Goal: Task Accomplishment & Management: Manage account settings

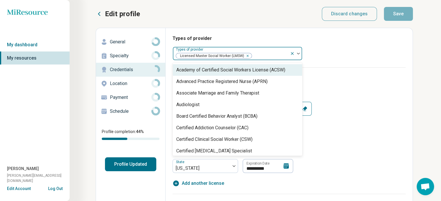
click at [300, 53] on div at bounding box center [299, 54] width 8 height 2
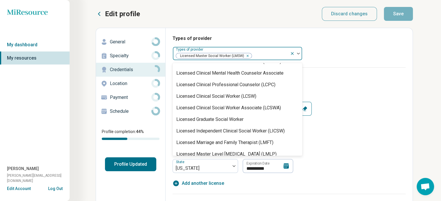
scroll to position [295, 0]
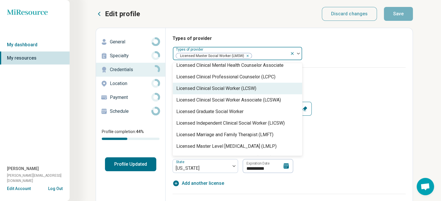
click at [246, 87] on div "Licensed Clinical Social Worker (LCSW)" at bounding box center [216, 88] width 80 height 7
type textarea "*"
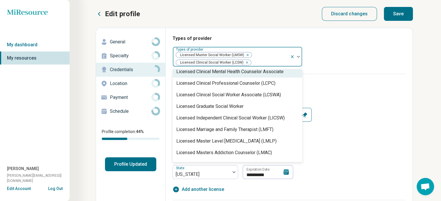
click at [247, 55] on icon "Remove [object Object]" at bounding box center [246, 55] width 4 height 4
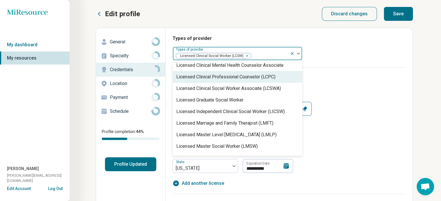
click at [335, 64] on div "Types of provider option Licensed Master Social Worker (LMSW), deselected. 68 r…" at bounding box center [288, 51] width 233 height 32
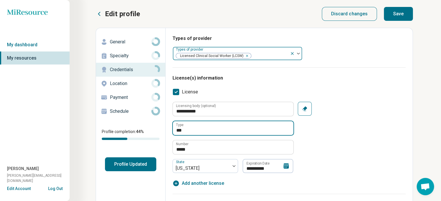
drag, startPoint x: 190, startPoint y: 132, endPoint x: 168, endPoint y: 134, distance: 22.4
type input "*****"
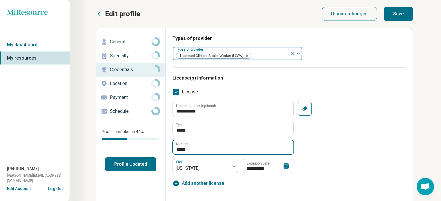
drag, startPoint x: 191, startPoint y: 149, endPoint x: 171, endPoint y: 149, distance: 20.0
type input "*****"
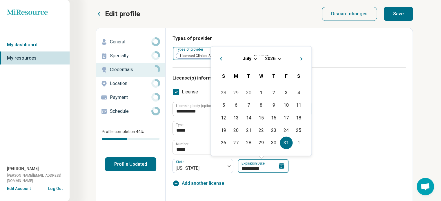
drag, startPoint x: 271, startPoint y: 168, endPoint x: 229, endPoint y: 169, distance: 42.0
click at [229, 169] on div "**********" at bounding box center [232, 166] width 121 height 14
type input "**********"
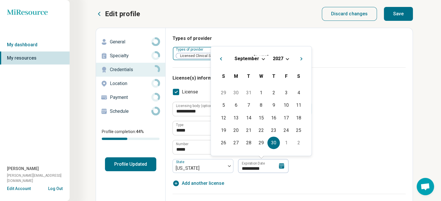
click at [308, 164] on div "**********" at bounding box center [288, 137] width 233 height 71
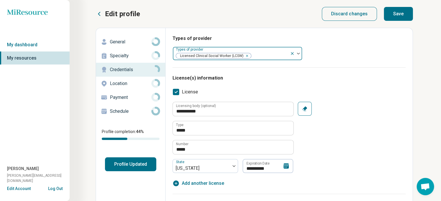
click at [130, 163] on button "Profile Updated" at bounding box center [130, 165] width 51 height 14
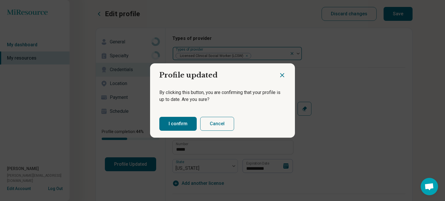
click at [172, 124] on button "I confirm" at bounding box center [177, 124] width 37 height 14
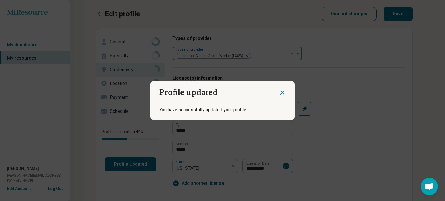
click at [279, 92] on icon "Close dialog" at bounding box center [282, 92] width 7 height 7
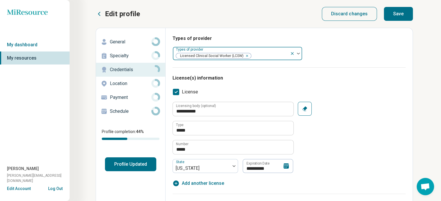
click at [400, 14] on button "Save" at bounding box center [398, 14] width 29 height 14
click at [395, 12] on button "Save" at bounding box center [398, 14] width 29 height 14
click at [397, 13] on button "Save" at bounding box center [398, 14] width 29 height 14
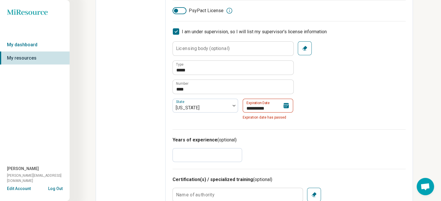
scroll to position [211, 0]
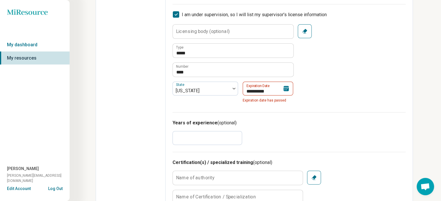
click at [177, 14] on icon at bounding box center [176, 14] width 6 height 6
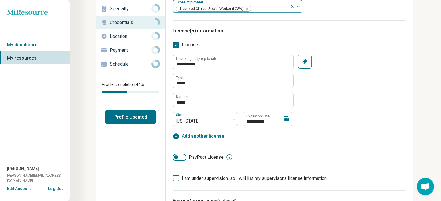
scroll to position [0, 0]
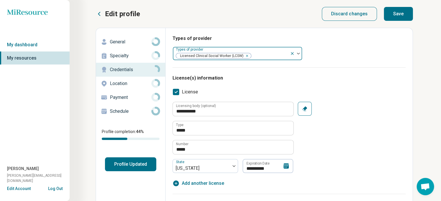
click at [397, 13] on button "Save" at bounding box center [398, 14] width 29 height 14
type textarea "*"
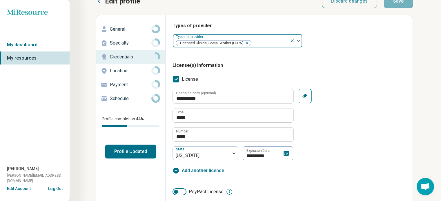
scroll to position [6, 0]
